Goal: Find specific page/section: Find specific page/section

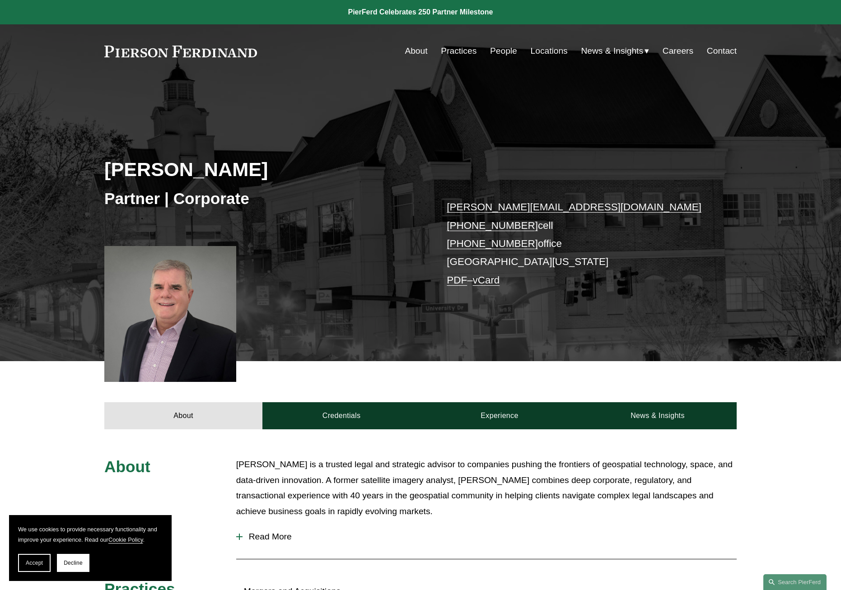
click at [152, 52] on link at bounding box center [180, 52] width 153 height 12
